Goal: Task Accomplishment & Management: Use online tool/utility

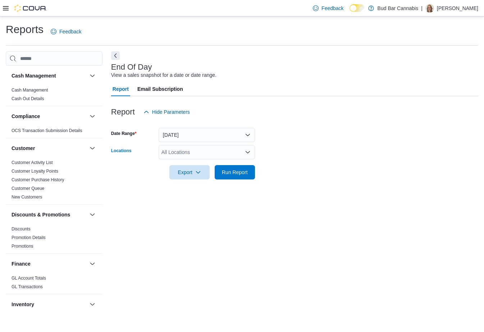
click at [179, 155] on div "All Locations" at bounding box center [206, 152] width 96 height 14
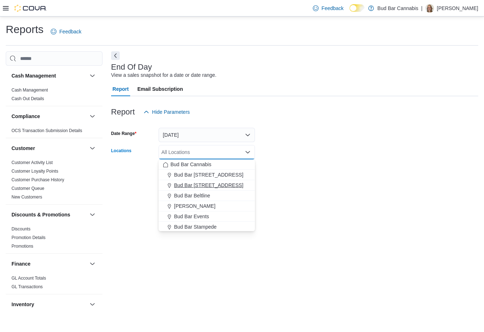
click at [187, 183] on span "Bud Bar [STREET_ADDRESS]" at bounding box center [208, 185] width 69 height 7
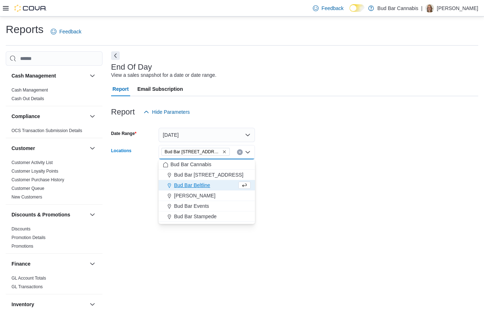
click at [275, 192] on div "End Of Day View a sales snapshot for a date or date range. Report Email Subscri…" at bounding box center [294, 183] width 367 height 264
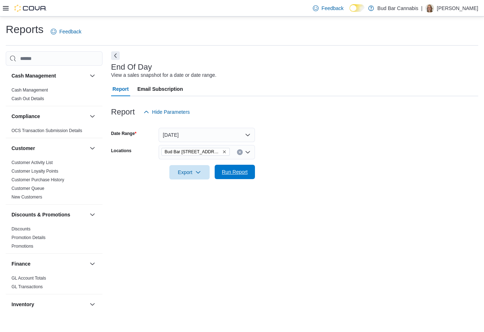
click at [235, 174] on span "Run Report" at bounding box center [235, 172] width 26 height 7
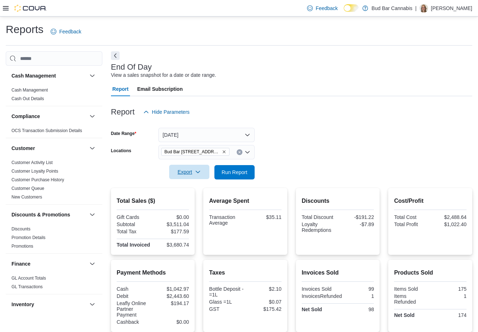
click at [190, 175] on span "Export" at bounding box center [190, 172] width 32 height 14
click at [190, 199] on span "Export to Pdf" at bounding box center [190, 201] width 32 height 6
click at [190, 173] on span "Export" at bounding box center [190, 172] width 32 height 14
click at [183, 201] on span "Export to Pdf" at bounding box center [190, 201] width 32 height 6
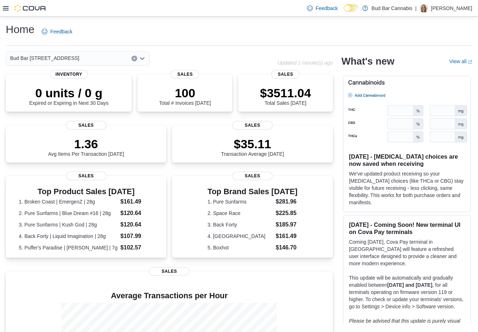
click at [6, 10] on icon at bounding box center [6, 8] width 6 height 4
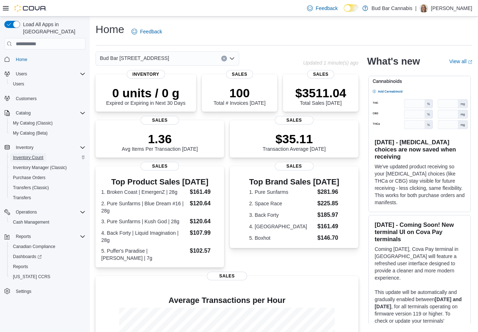
click at [38, 155] on span "Inventory Count" at bounding box center [28, 158] width 31 height 6
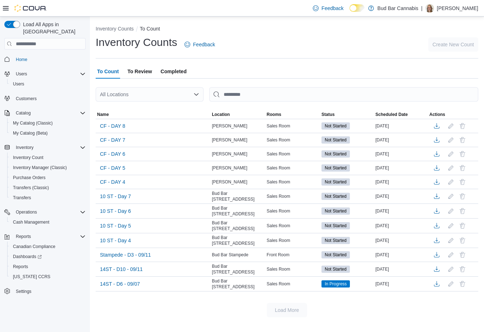
click at [144, 73] on span "To Review" at bounding box center [139, 71] width 24 height 14
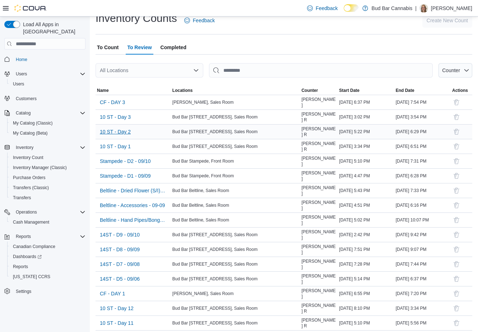
scroll to position [108, 0]
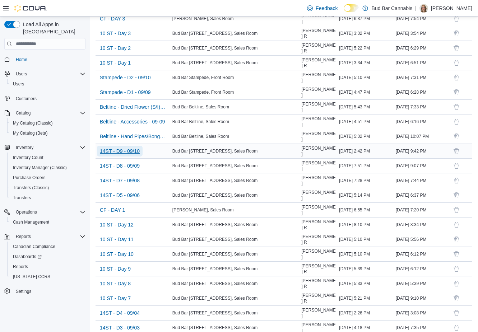
click at [134, 150] on span "14ST - D9 - 09/10" at bounding box center [120, 151] width 40 height 7
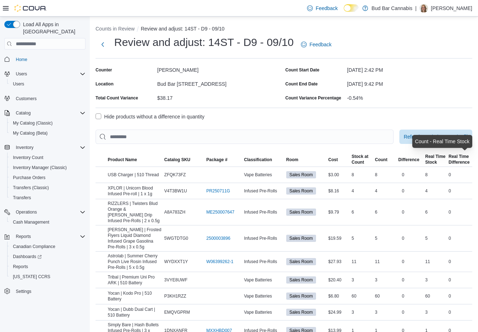
click at [466, 160] on div "Difference" at bounding box center [459, 163] width 21 height 6
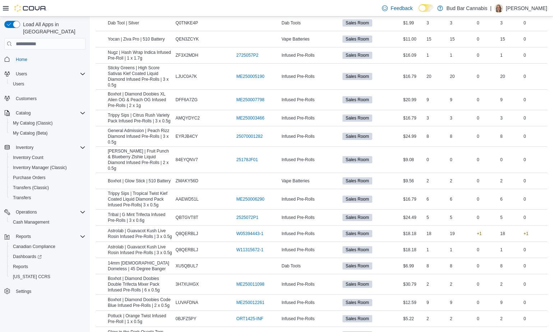
scroll to position [1162, 0]
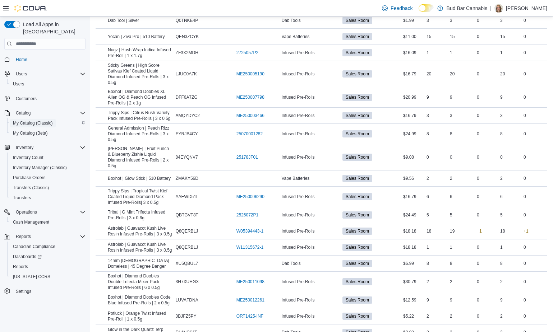
click at [37, 120] on span "My Catalog (Classic)" at bounding box center [33, 123] width 40 height 6
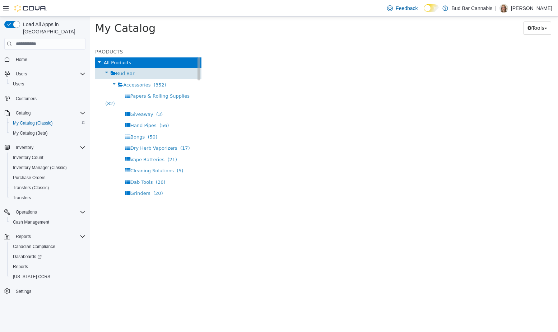
select select "**********"
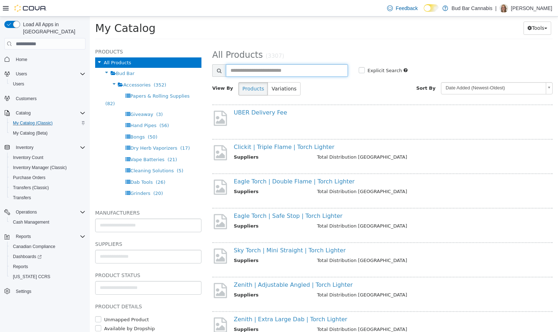
click at [274, 72] on input "text" at bounding box center [287, 70] width 122 height 13
type input "********"
select select "**********"
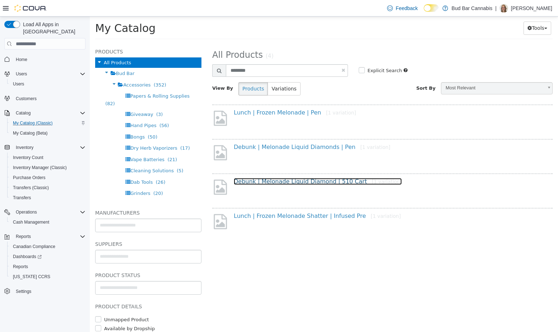
click at [280, 182] on link "Debunk | Melonade Liquid Diamond | 510 Cart [1 variation]" at bounding box center [318, 181] width 168 height 7
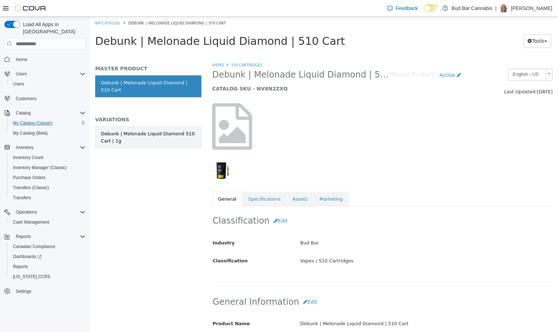
click at [187, 139] on div "Debunk | Melonade Liquid Diamond 510 Cart | 1g" at bounding box center [148, 137] width 95 height 14
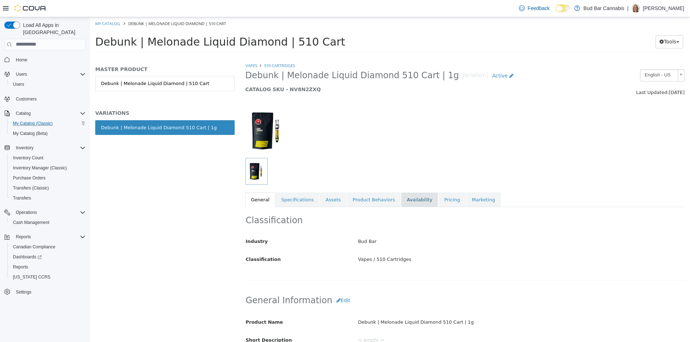
click at [410, 203] on link "Availability" at bounding box center [419, 199] width 37 height 15
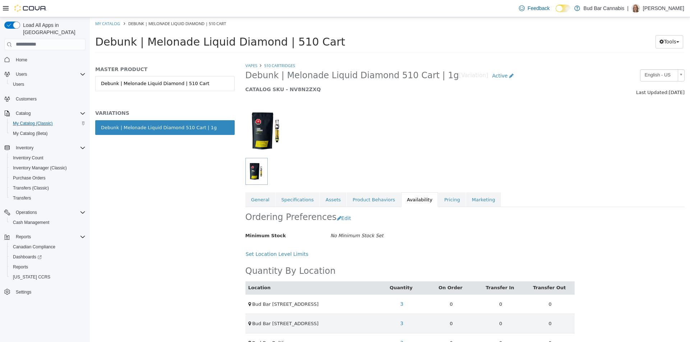
scroll to position [70, 0]
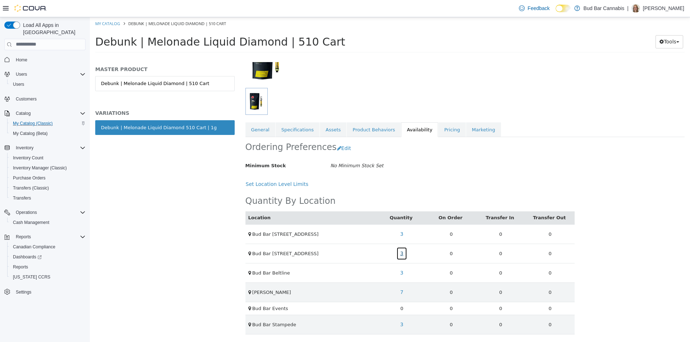
click at [402, 254] on link "3" at bounding box center [401, 253] width 11 height 13
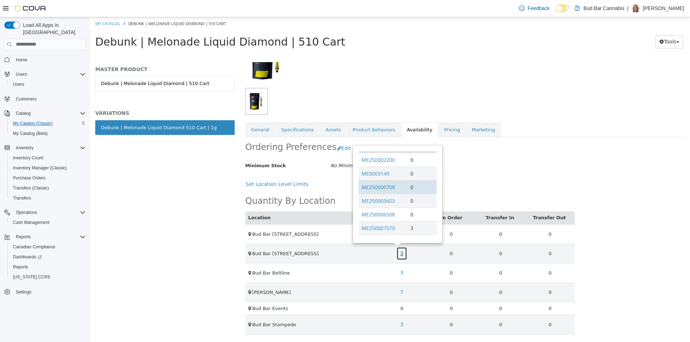
scroll to position [17, 0]
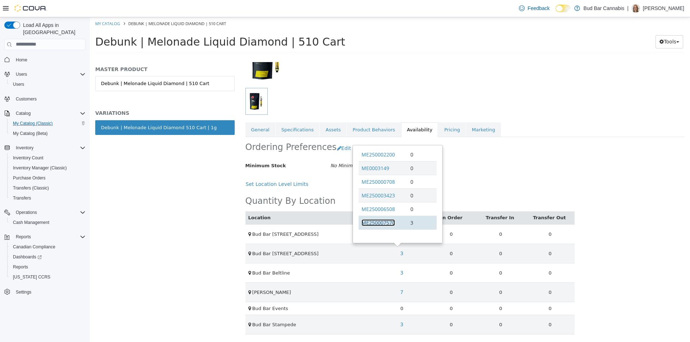
click at [382, 222] on link "ME250007570" at bounding box center [378, 222] width 33 height 7
click at [261, 131] on link "General" at bounding box center [260, 129] width 30 height 15
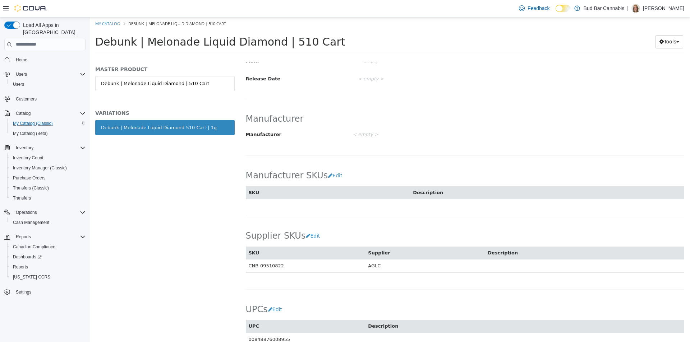
scroll to position [383, 0]
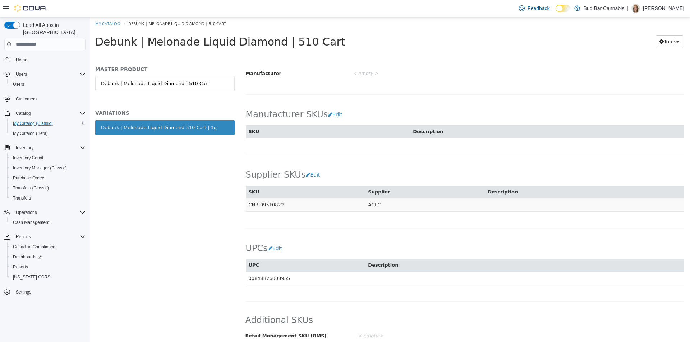
drag, startPoint x: 249, startPoint y: 199, endPoint x: 291, endPoint y: 194, distance: 42.7
click at [291, 198] on td "CNB-09510822" at bounding box center [306, 204] width 120 height 13
copy td "CNB-09510822"
drag, startPoint x: 347, startPoint y: 84, endPoint x: 344, endPoint y: 82, distance: 4.1
click at [347, 84] on div "Manufacturer Manufacturer < empty > Cancel Save" at bounding box center [464, 69] width 439 height 50
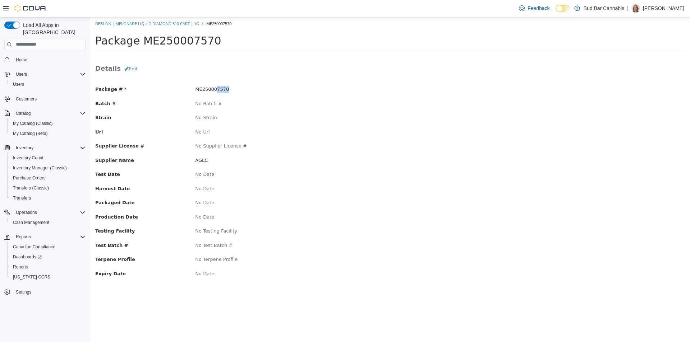
drag, startPoint x: 214, startPoint y: 89, endPoint x: 229, endPoint y: 88, distance: 14.7
click at [229, 88] on div "ME250007570" at bounding box center [290, 89] width 200 height 7
copy span "7570"
click at [281, 69] on h3 "Details Edit" at bounding box center [389, 68] width 589 height 13
